Goal: Task Accomplishment & Management: Complete application form

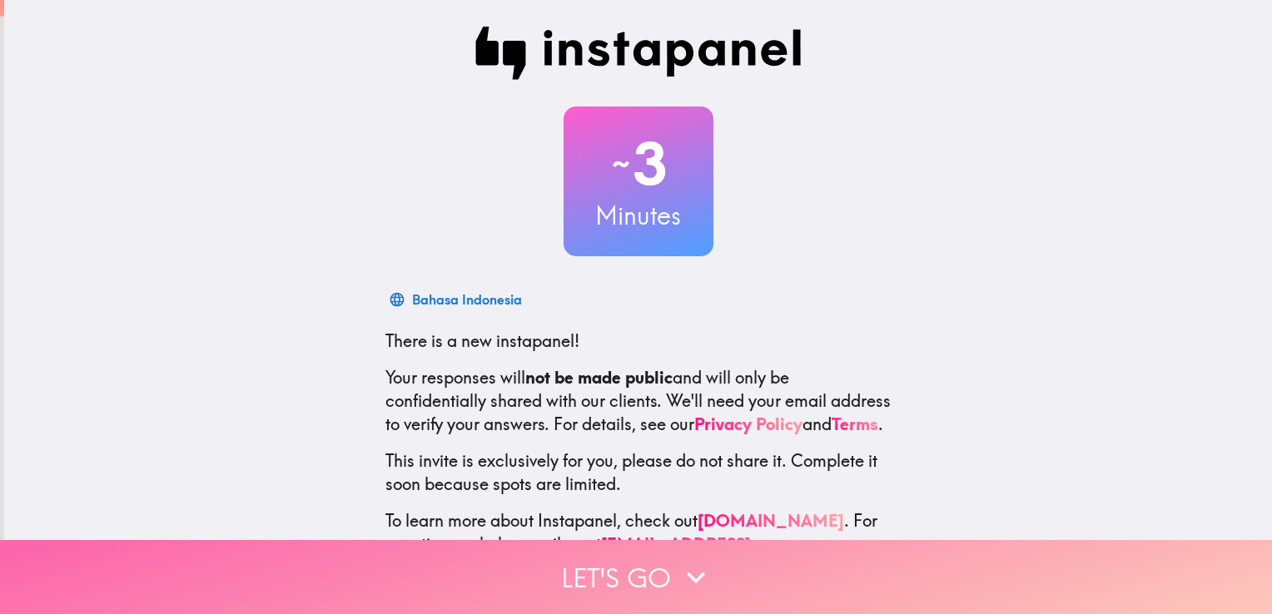
click at [741, 554] on button "Let's go" at bounding box center [636, 577] width 1272 height 74
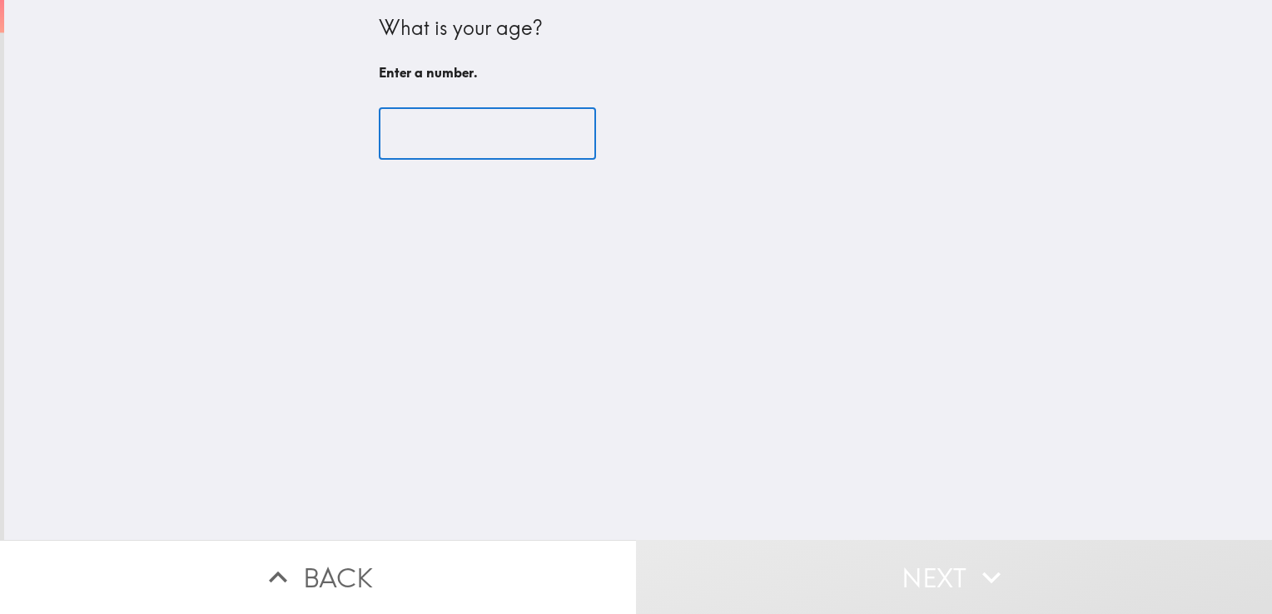
click at [493, 135] on input "number" at bounding box center [487, 134] width 217 height 52
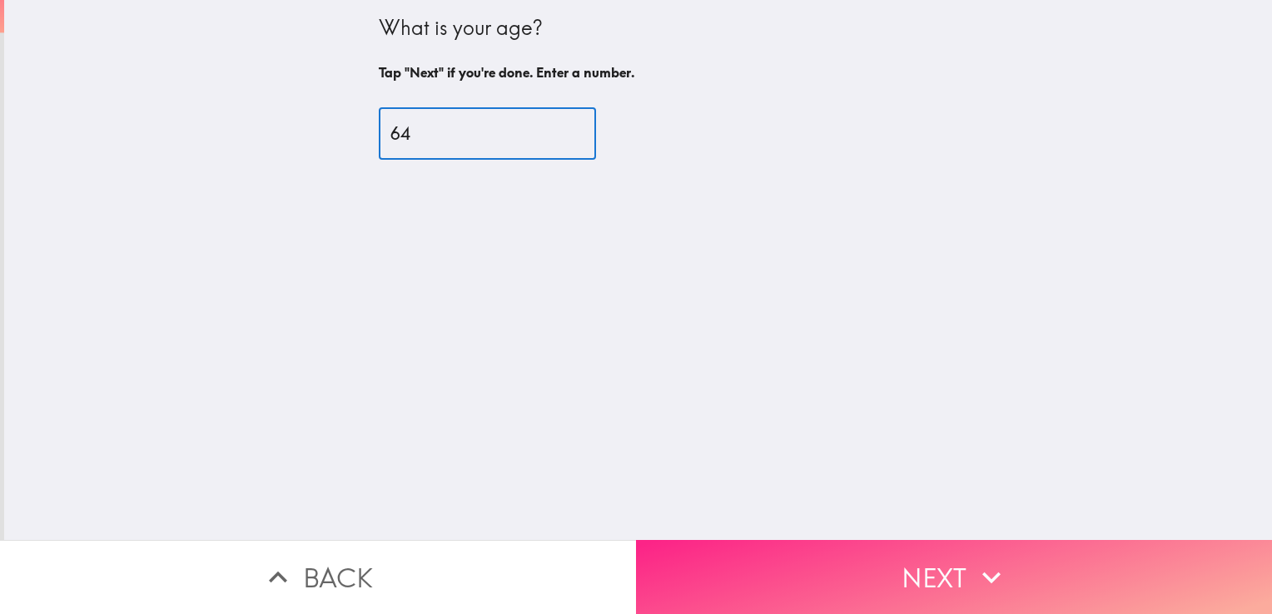
type input "64"
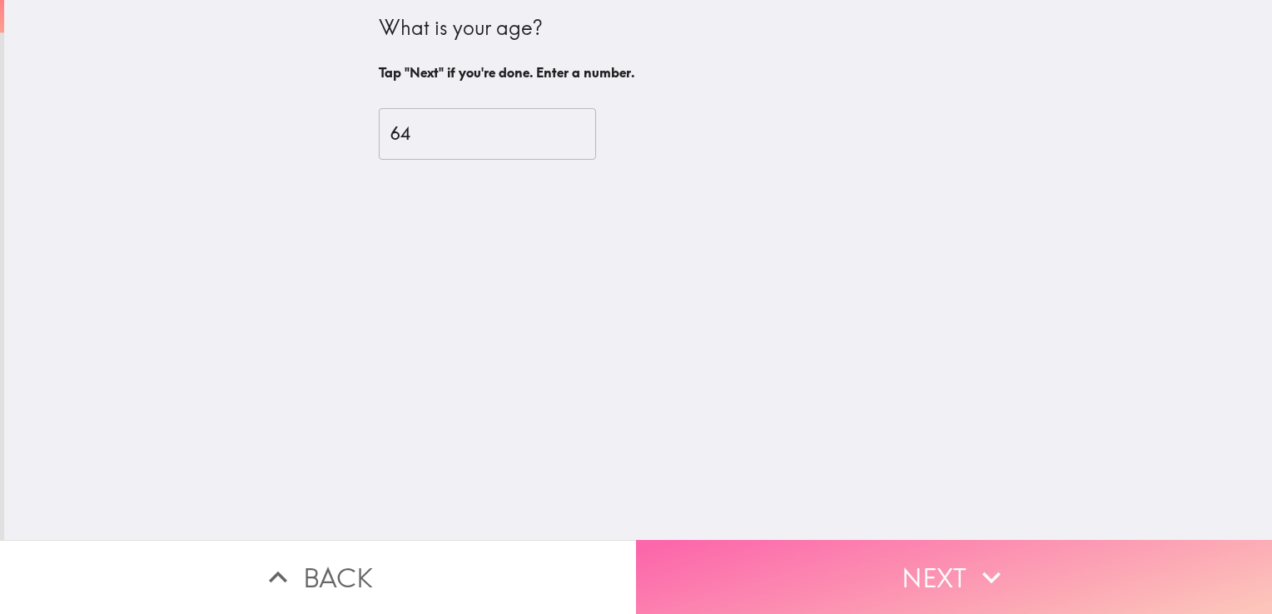
click at [932, 580] on button "Next" at bounding box center [954, 577] width 636 height 74
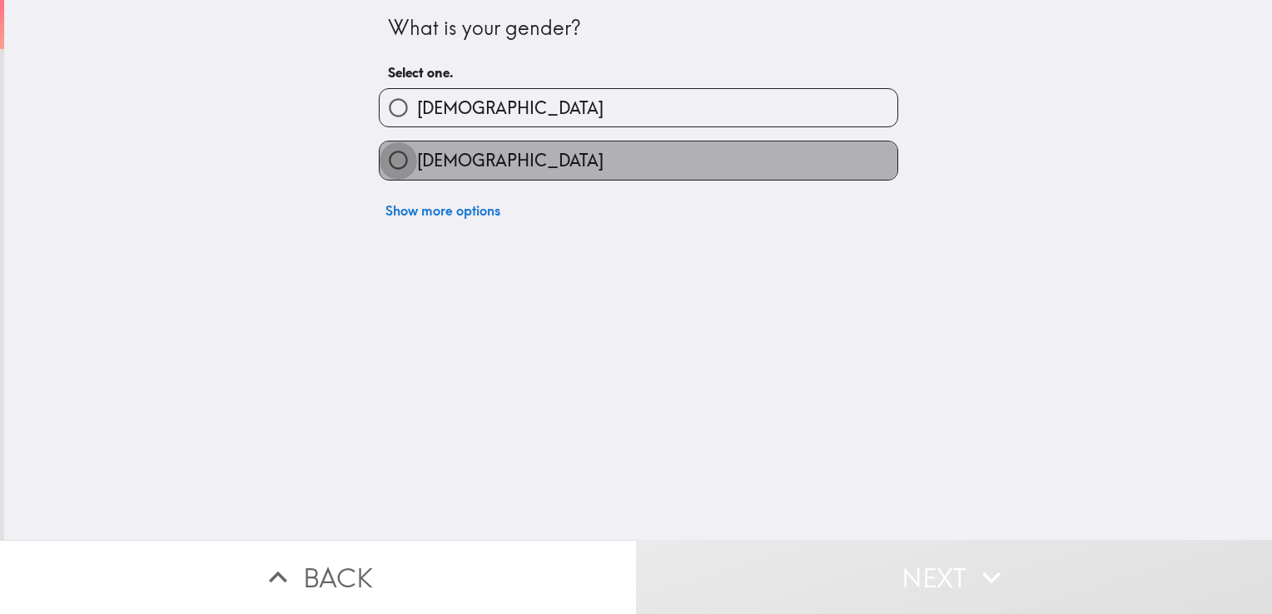
click at [386, 155] on input "[DEMOGRAPHIC_DATA]" at bounding box center [398, 160] width 37 height 37
radio input "true"
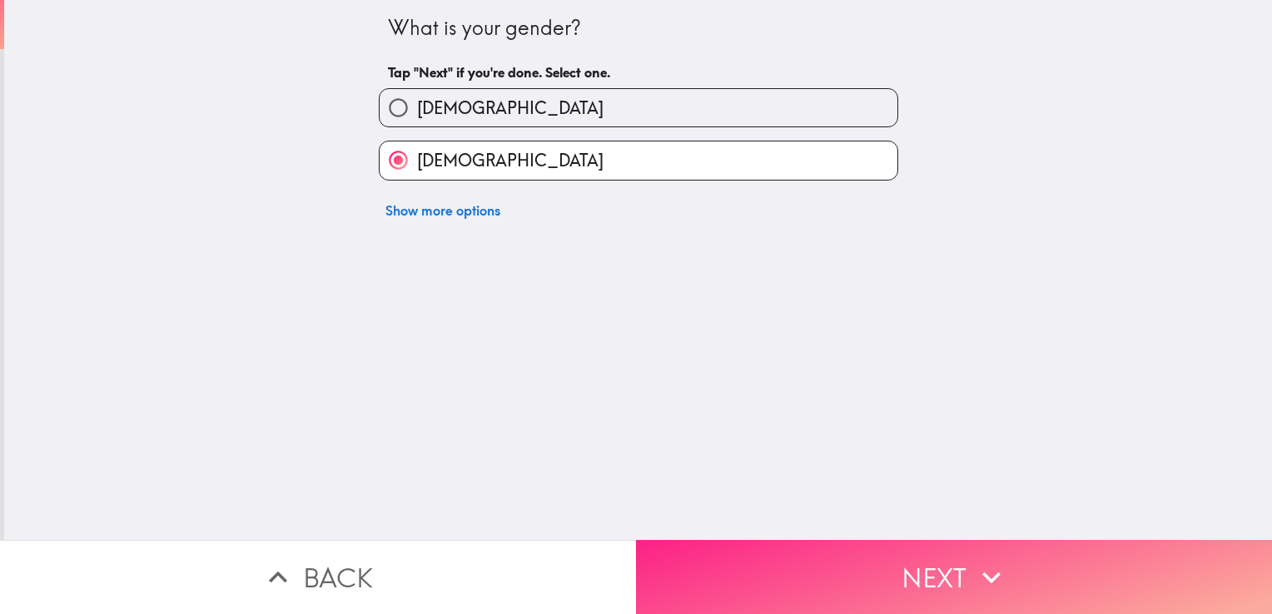
click at [929, 564] on button "Next" at bounding box center [954, 577] width 636 height 74
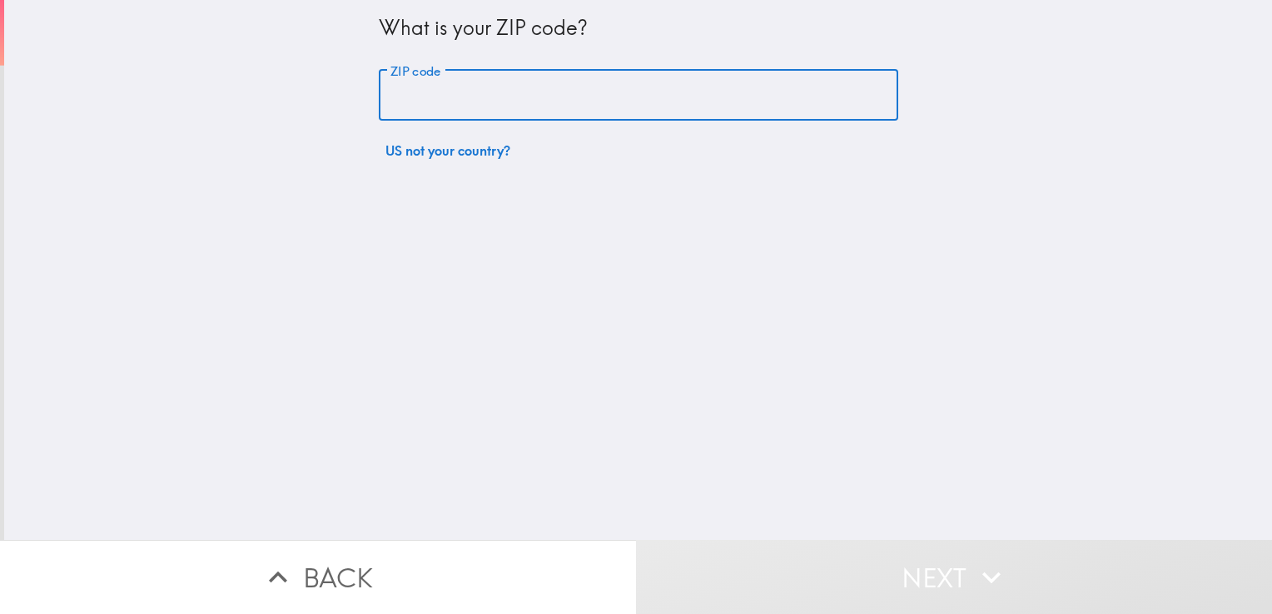
click at [546, 94] on input "ZIP code" at bounding box center [638, 96] width 519 height 52
type input "56470"
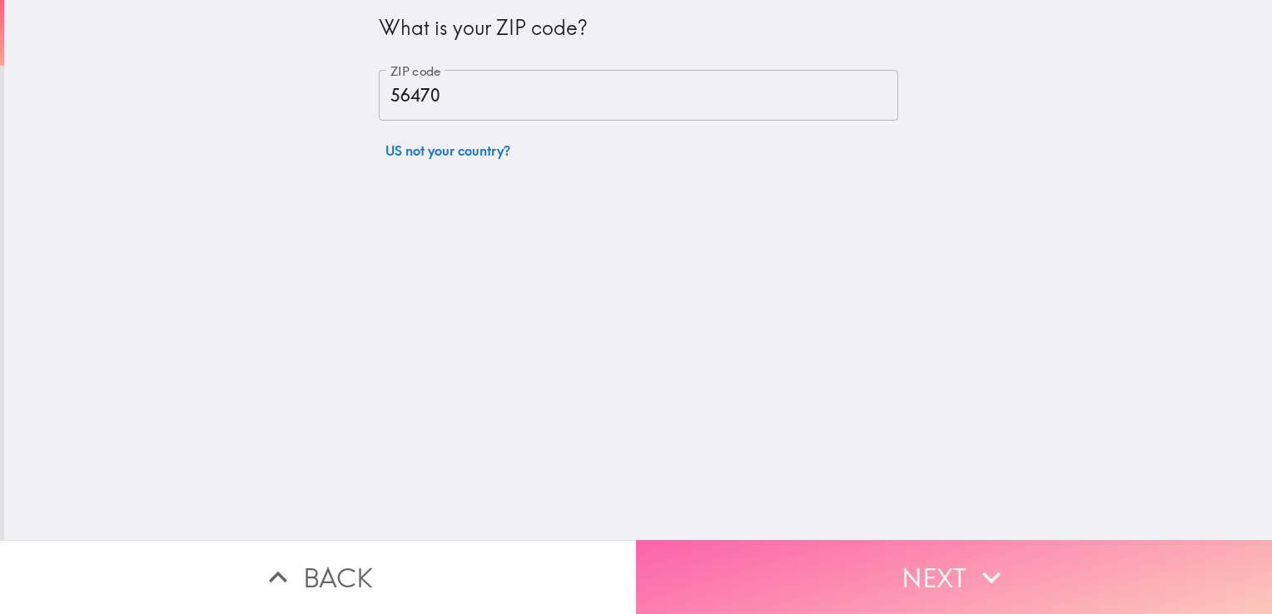
click at [939, 558] on button "Next" at bounding box center [954, 577] width 636 height 74
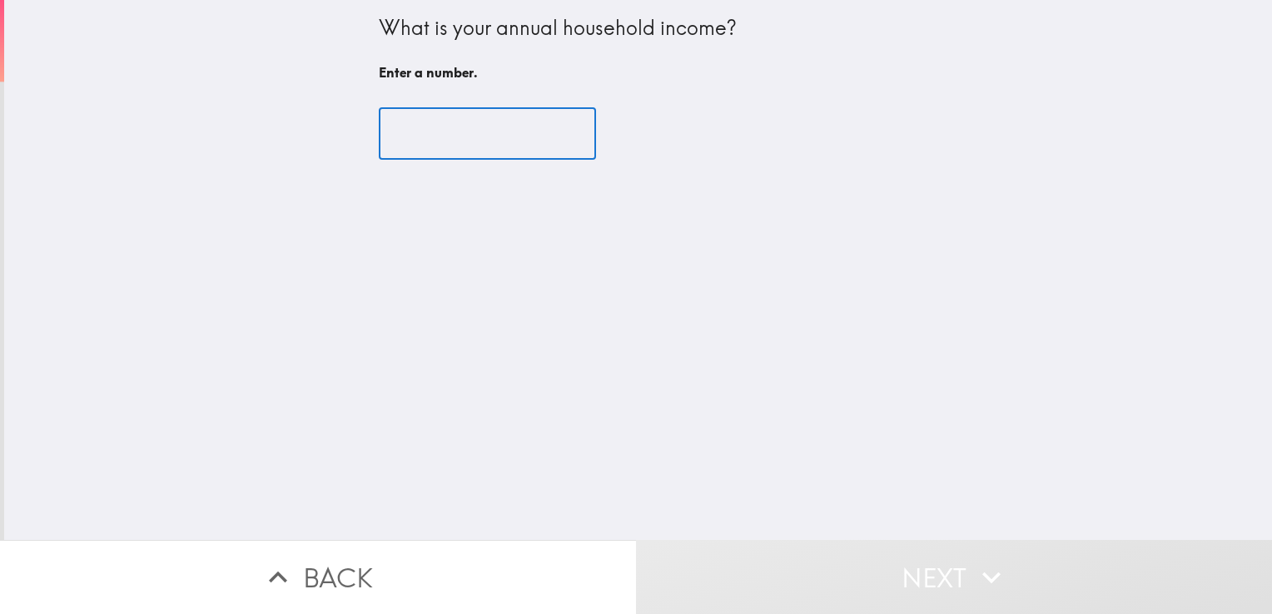
click at [496, 127] on input "number" at bounding box center [487, 134] width 217 height 52
click at [555, 134] on input "-1" at bounding box center [487, 134] width 217 height 52
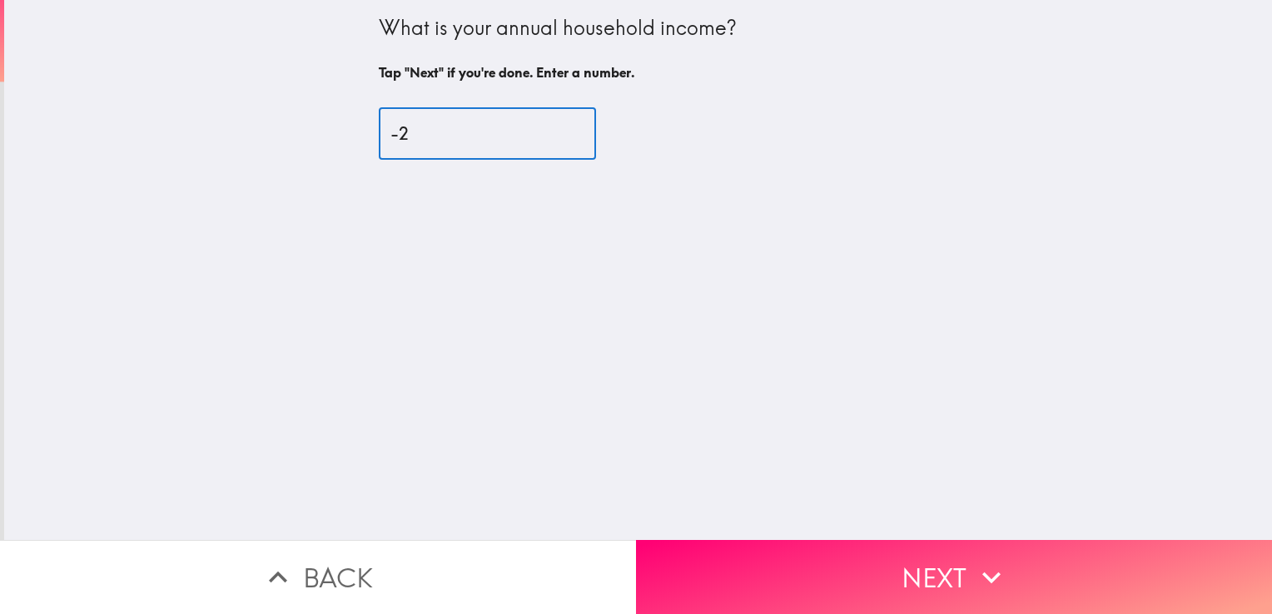
type input "-2"
click at [555, 134] on input "-2" at bounding box center [487, 134] width 217 height 52
click at [465, 135] on input "-2" at bounding box center [487, 134] width 217 height 52
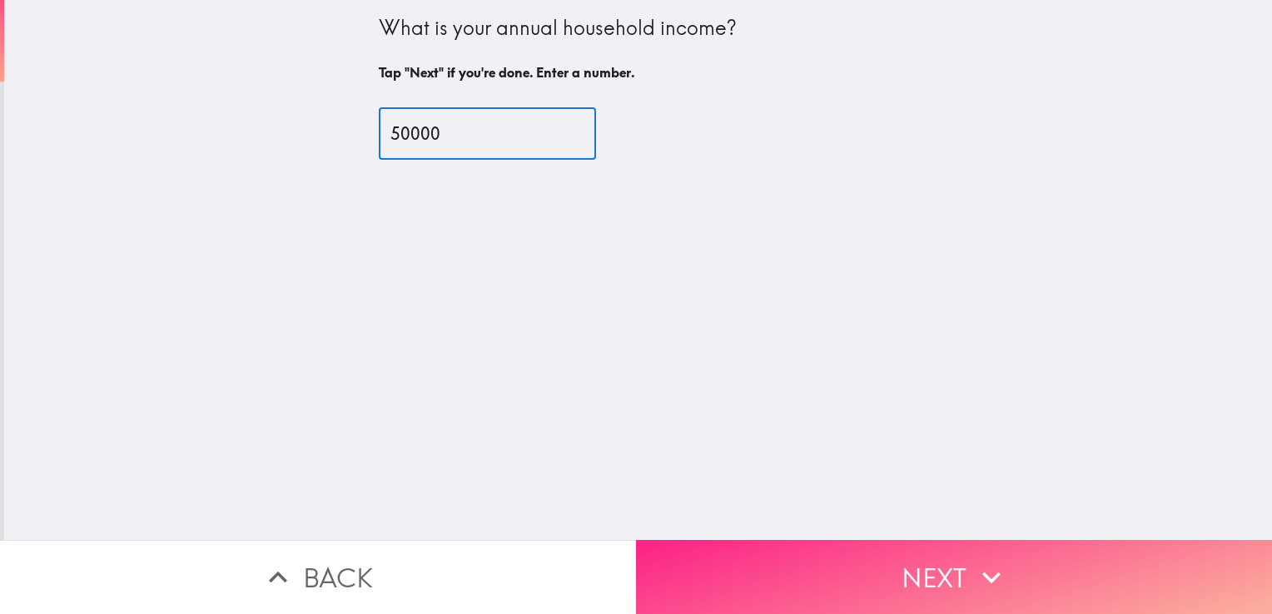
type input "50000"
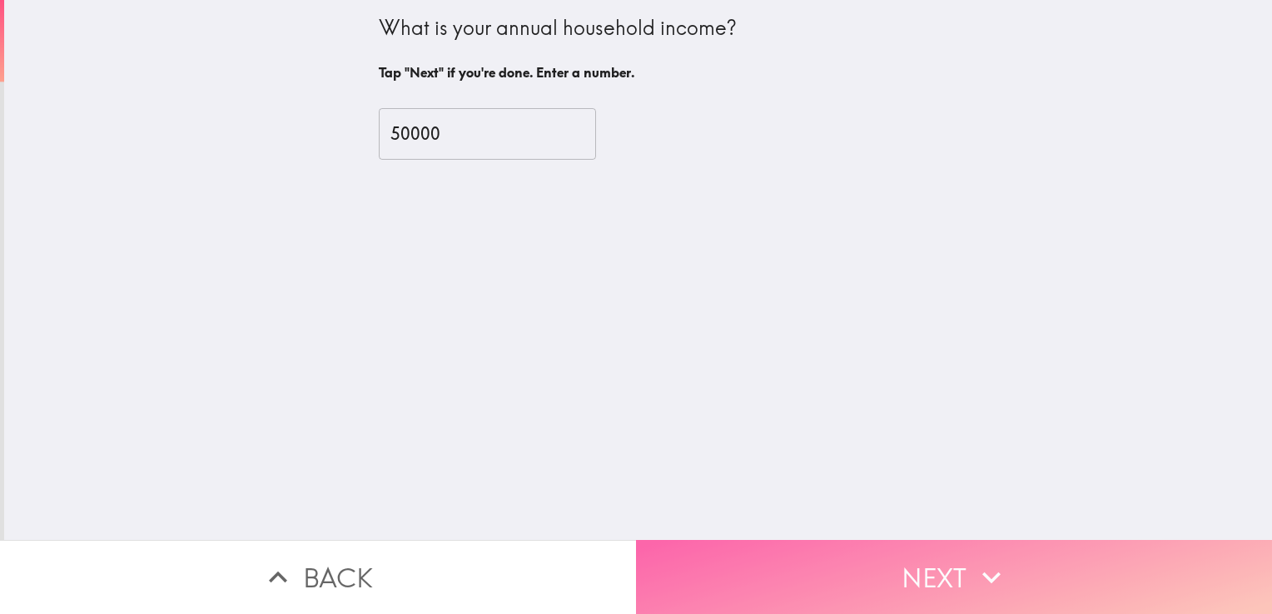
click at [931, 566] on button "Next" at bounding box center [954, 577] width 636 height 74
